Goal: Book appointment/travel/reservation

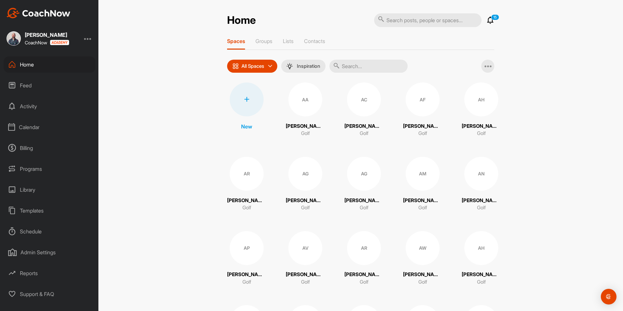
click at [90, 41] on div at bounding box center [88, 39] width 8 height 8
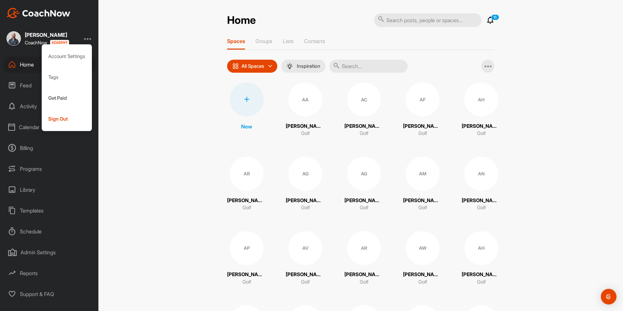
click at [25, 253] on div "Admin Settings" at bounding box center [50, 252] width 92 height 16
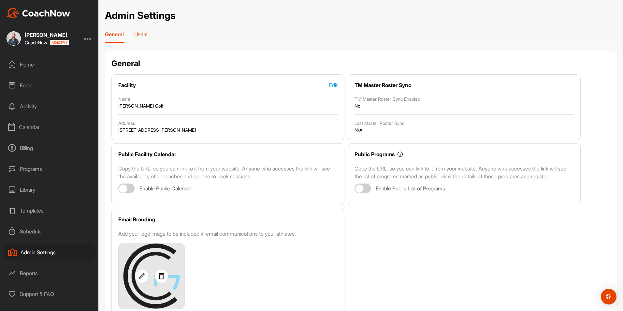
click at [135, 36] on p "Users" at bounding box center [140, 34] width 13 height 7
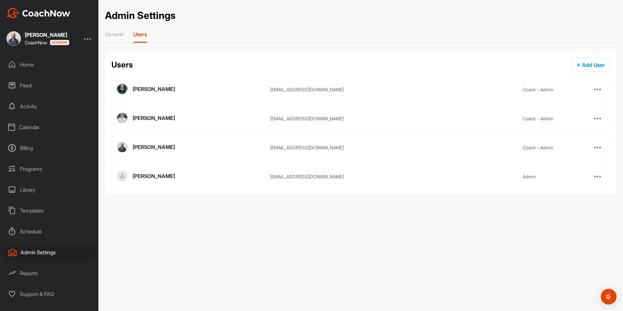
click at [602, 142] on div at bounding box center [598, 146] width 13 height 13
click at [601, 146] on div at bounding box center [598, 147] width 8 height 8
click at [33, 130] on div "Calendar" at bounding box center [50, 127] width 92 height 16
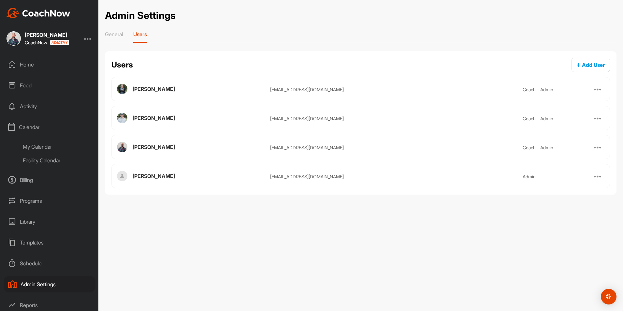
click at [42, 146] on div "My Calendar" at bounding box center [56, 147] width 77 height 14
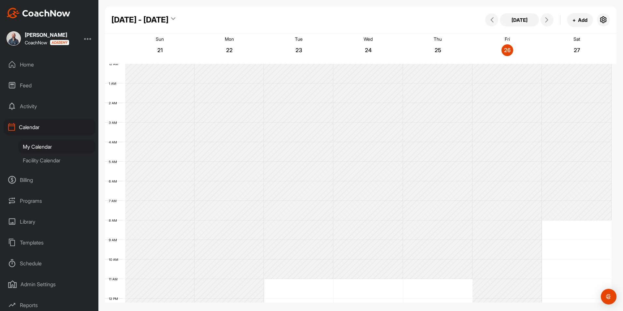
scroll to position [113, 0]
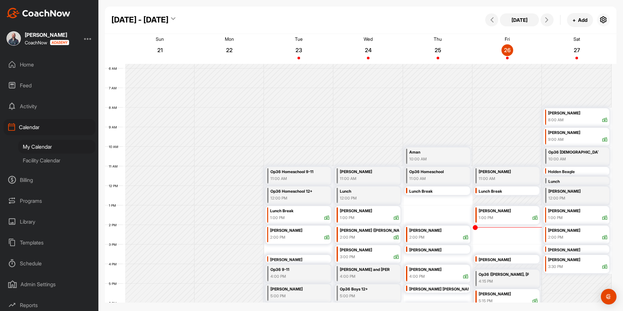
click at [607, 24] on button "button" at bounding box center [603, 19] width 13 height 13
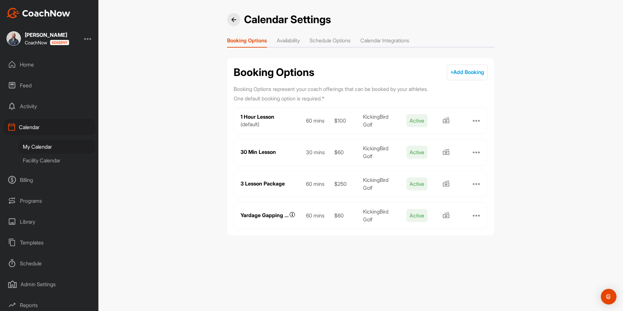
click at [336, 42] on li "Schedule Options" at bounding box center [330, 42] width 41 height 10
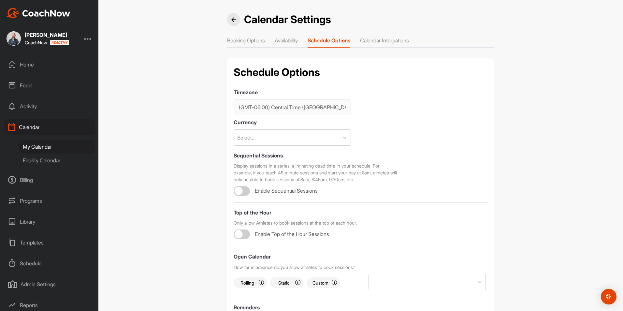
checkbox input "true"
click at [401, 39] on li "Calendar Integrations" at bounding box center [384, 42] width 49 height 10
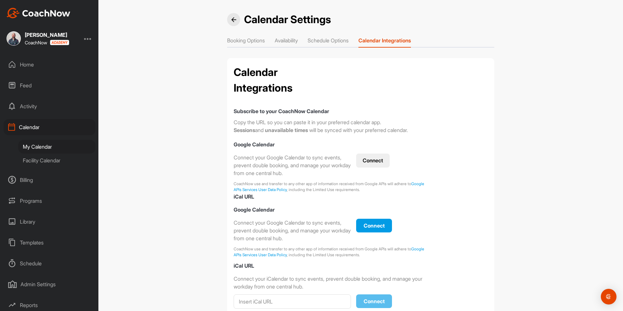
click at [292, 38] on li "Availability" at bounding box center [286, 42] width 23 height 10
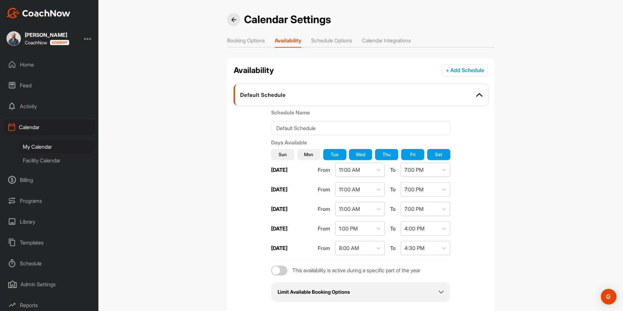
click at [250, 40] on li "Booking Options" at bounding box center [246, 42] width 38 height 10
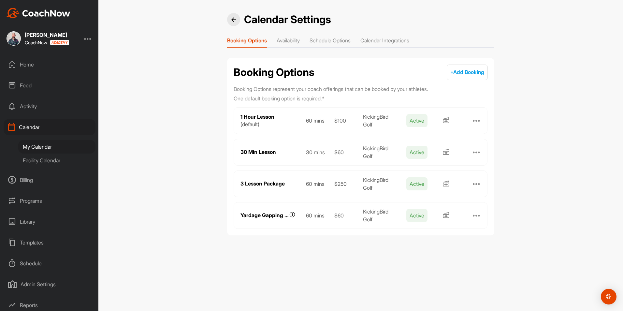
click at [281, 42] on li "Availability" at bounding box center [288, 42] width 23 height 10
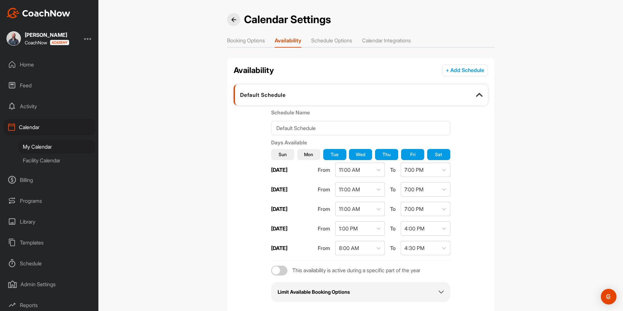
click at [252, 42] on li "Booking Options" at bounding box center [246, 42] width 38 height 10
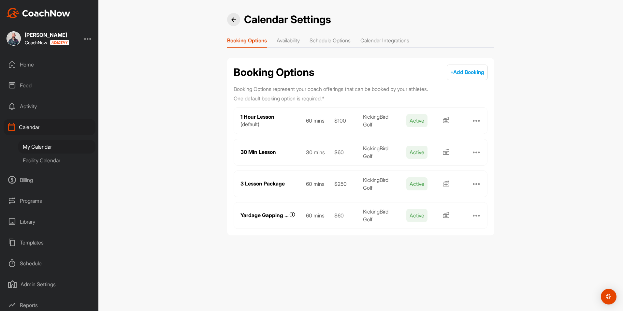
click at [294, 44] on li "Availability" at bounding box center [288, 42] width 23 height 10
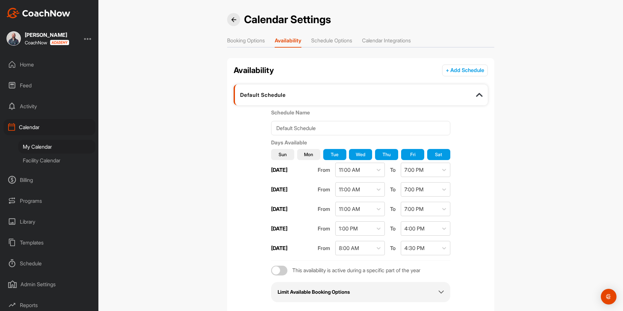
click at [332, 41] on li "Schedule Options" at bounding box center [331, 42] width 41 height 10
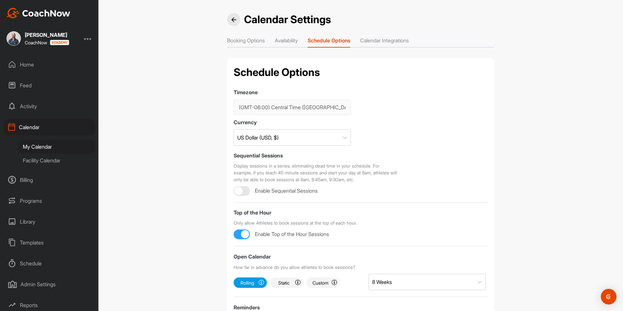
click at [85, 39] on div "[PERSON_NAME] CoachNow" at bounding box center [49, 38] width 98 height 14
click at [90, 38] on div at bounding box center [88, 39] width 8 height 8
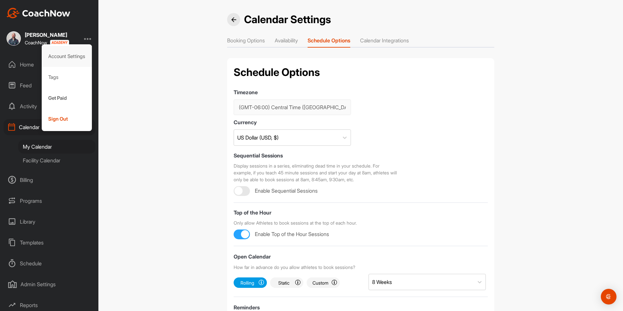
click at [72, 59] on div "Account Settings" at bounding box center [67, 56] width 51 height 21
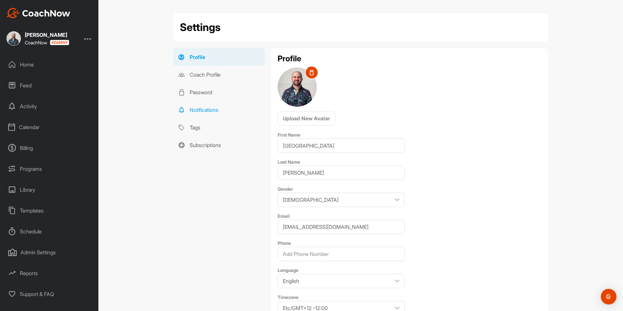
click at [195, 104] on link "Notifications" at bounding box center [219, 110] width 92 height 18
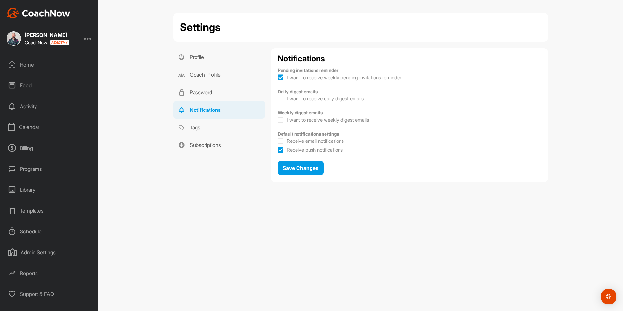
click at [280, 140] on icon at bounding box center [281, 141] width 6 height 7
click at [280, 140] on input "Receive email notifications" at bounding box center [280, 139] width 4 height 4
checkbox input "true"
click at [301, 168] on span "Save Changes" at bounding box center [301, 168] width 36 height 7
click at [297, 171] on div "Save Changes" at bounding box center [301, 168] width 36 height 8
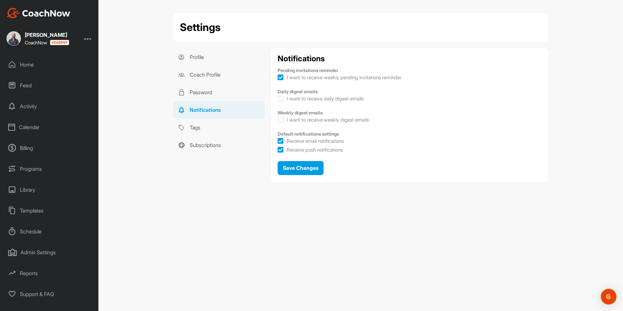
click at [36, 125] on div "Calendar" at bounding box center [50, 127] width 92 height 16
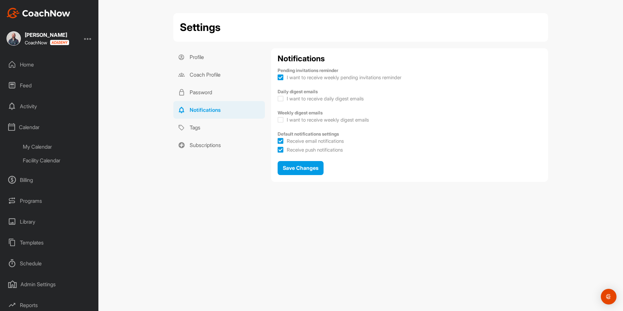
click at [40, 145] on div "My Calendar" at bounding box center [56, 147] width 77 height 14
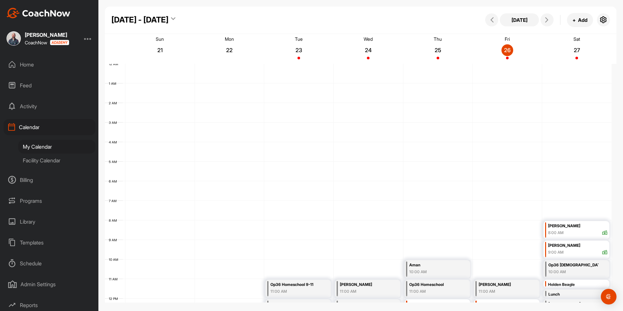
scroll to position [113, 0]
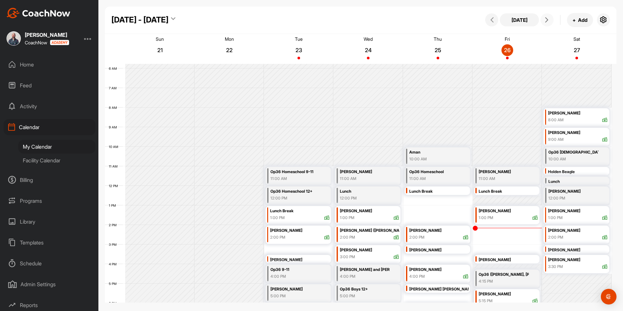
click at [547, 19] on icon at bounding box center [546, 19] width 5 height 5
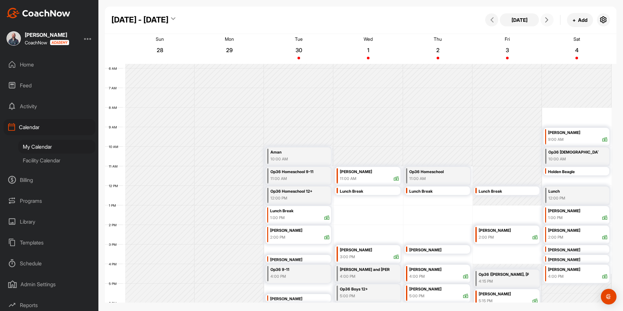
click at [547, 19] on icon at bounding box center [546, 19] width 5 height 5
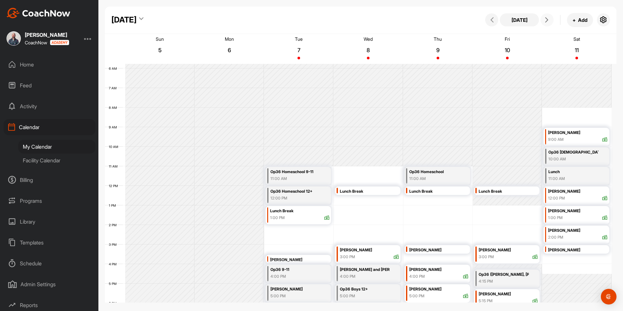
click at [547, 19] on icon at bounding box center [546, 19] width 5 height 5
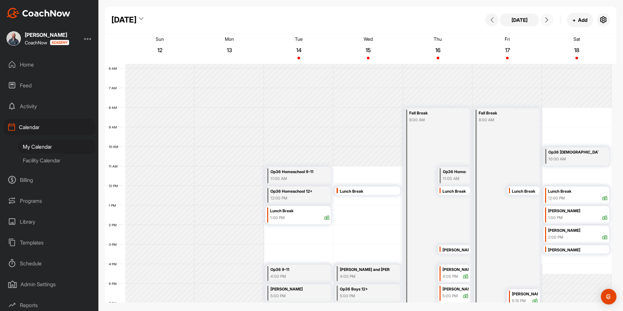
click at [547, 19] on icon at bounding box center [546, 19] width 5 height 5
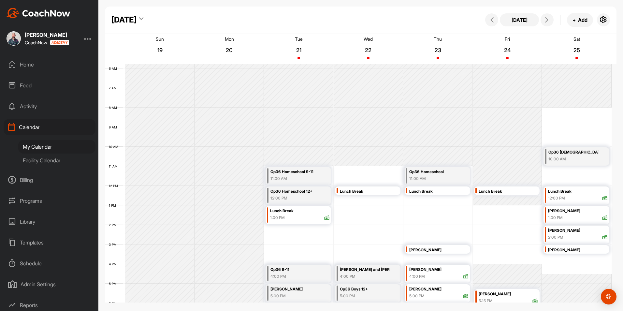
click at [137, 18] on div "[DATE]" at bounding box center [123, 20] width 25 height 12
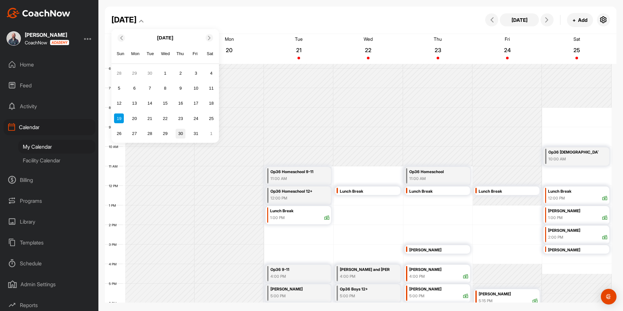
click at [181, 134] on div "30" at bounding box center [181, 134] width 10 height 10
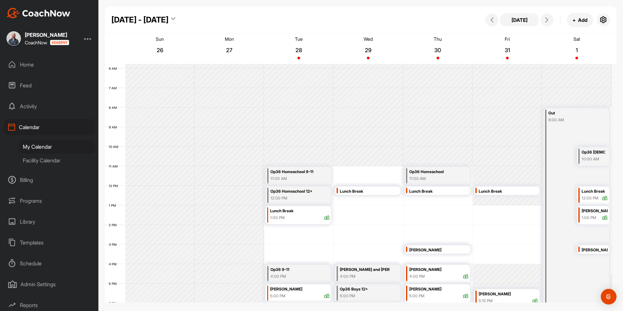
click at [448, 47] on div "Thu 30" at bounding box center [437, 49] width 67 height 29
click at [441, 47] on p "30" at bounding box center [438, 50] width 12 height 7
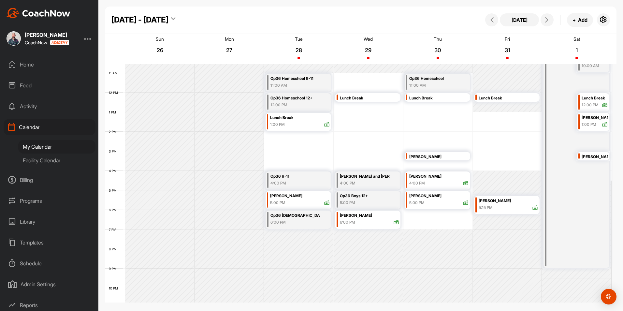
scroll to position [211, 0]
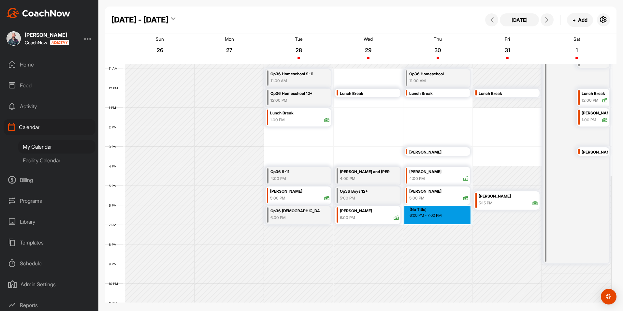
click at [426, 211] on div "12 AM 1 AM 2 AM 3 AM 4 AM 5 AM 6 AM 7 AM 8 AM 9 AM 10 AM 11 AM 12 PM 1 PM 2 PM …" at bounding box center [358, 87] width 507 height 469
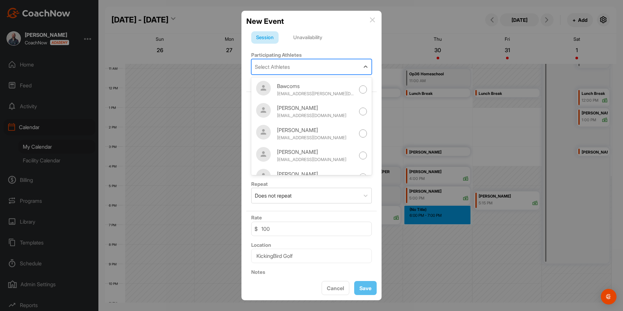
click at [296, 64] on div "Select Athletes" at bounding box center [306, 66] width 108 height 15
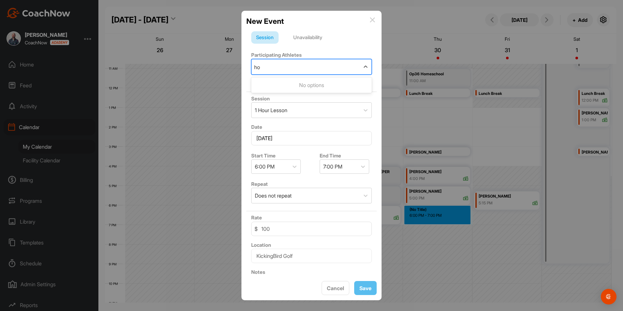
type input "h"
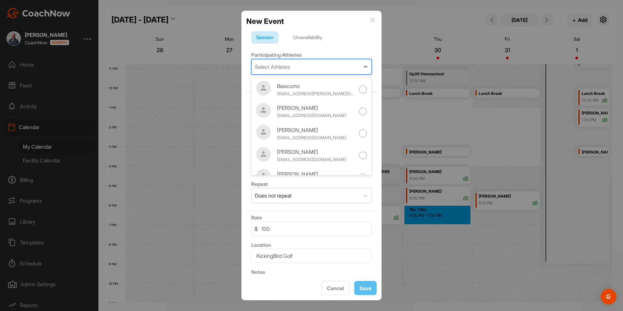
click at [310, 35] on div "Unavailability" at bounding box center [307, 37] width 39 height 12
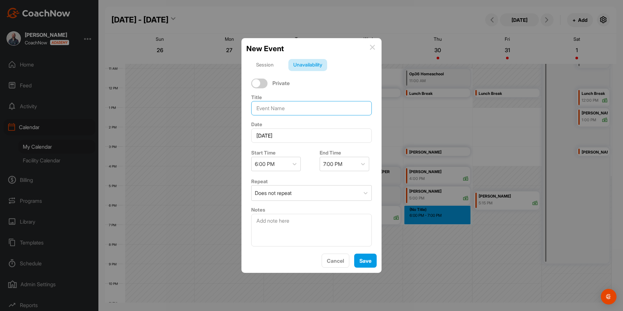
click at [284, 109] on input at bounding box center [311, 108] width 121 height 14
type input "[PERSON_NAME]"
click at [364, 264] on div "Save" at bounding box center [366, 261] width 12 height 8
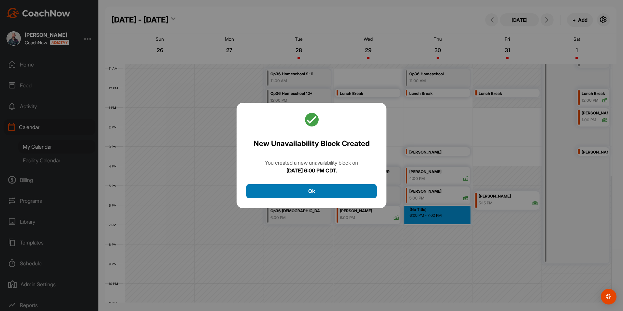
click at [303, 192] on button "Ok" at bounding box center [311, 191] width 130 height 14
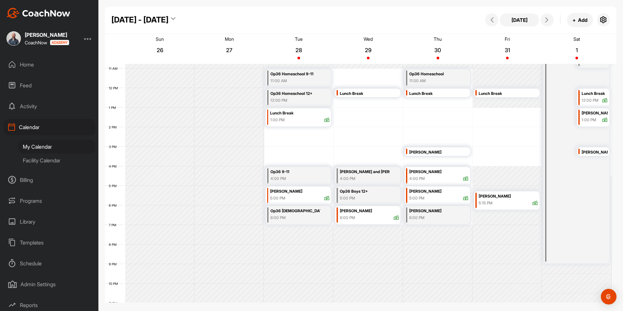
click at [126, 23] on div "[DATE] - [DATE]" at bounding box center [139, 20] width 57 height 12
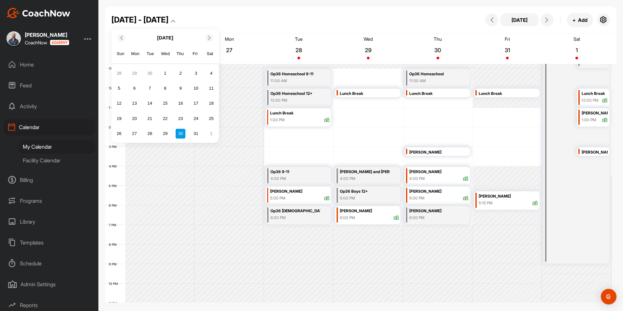
click at [120, 39] on span at bounding box center [120, 38] width 7 height 4
drag, startPoint x: 211, startPoint y: 40, endPoint x: 207, endPoint y: 45, distance: 6.5
click at [211, 40] on div at bounding box center [209, 37] width 7 height 7
click at [150, 75] on div "30" at bounding box center [150, 73] width 10 height 10
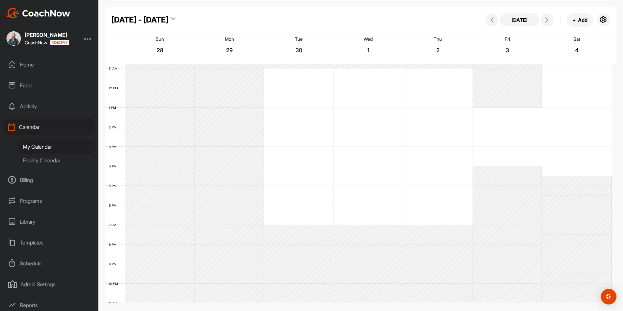
scroll to position [113, 0]
